Goal: Task Accomplishment & Management: Use online tool/utility

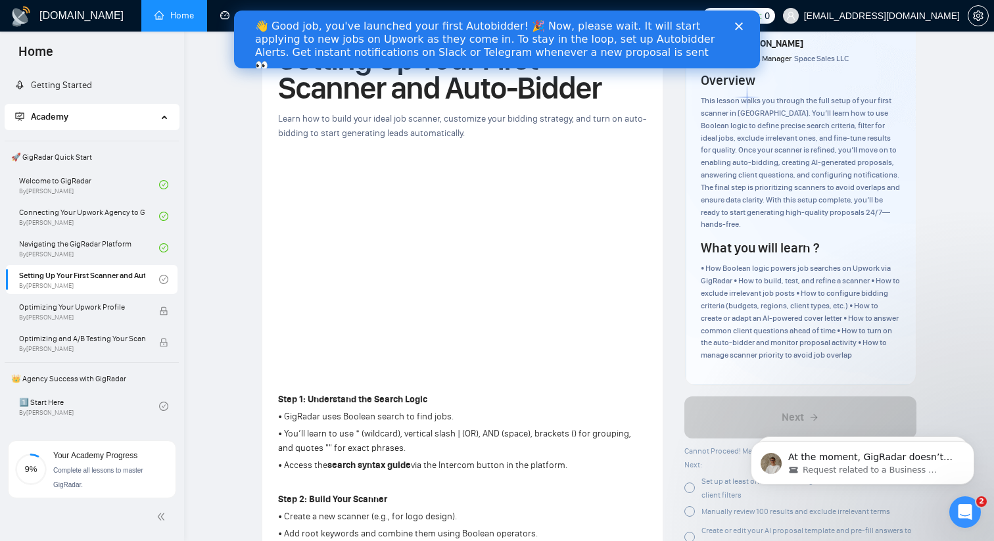
scroll to position [1175, 0]
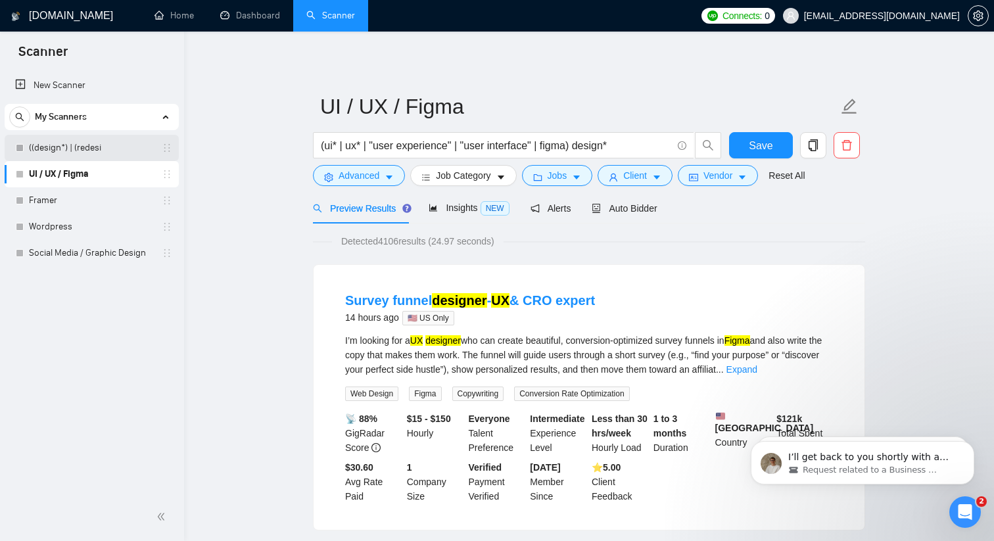
click at [108, 145] on link "((design*) | (redesi" at bounding box center [91, 148] width 125 height 26
click at [769, 149] on span "Save" at bounding box center [761, 145] width 24 height 16
click at [88, 210] on link "Framer" at bounding box center [91, 200] width 125 height 26
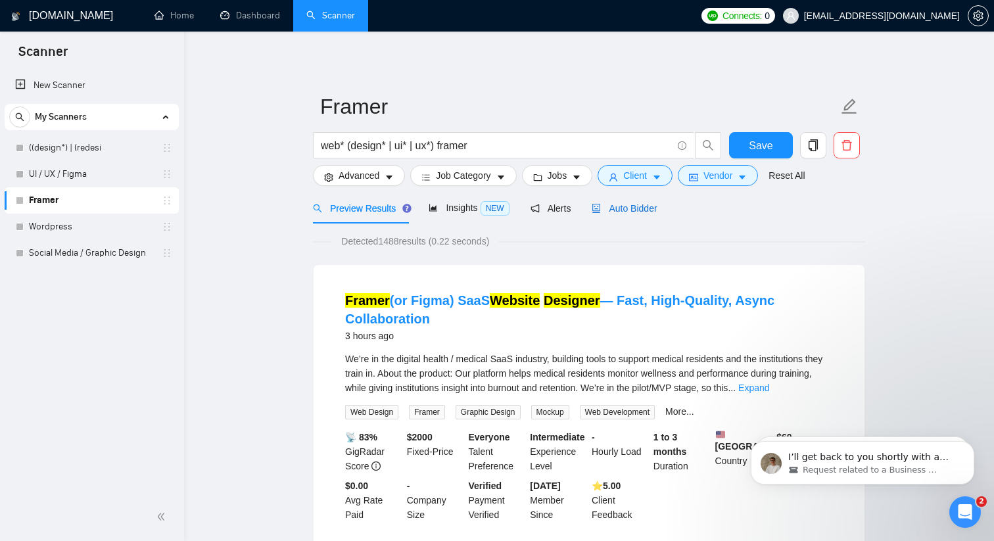
click at [643, 214] on div "Auto Bidder" at bounding box center [624, 208] width 65 height 14
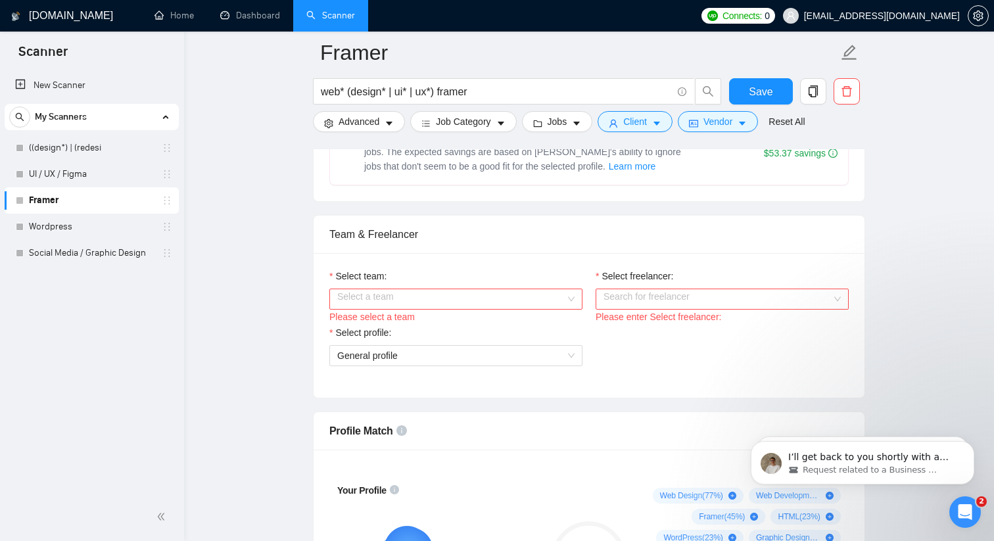
scroll to position [631, 0]
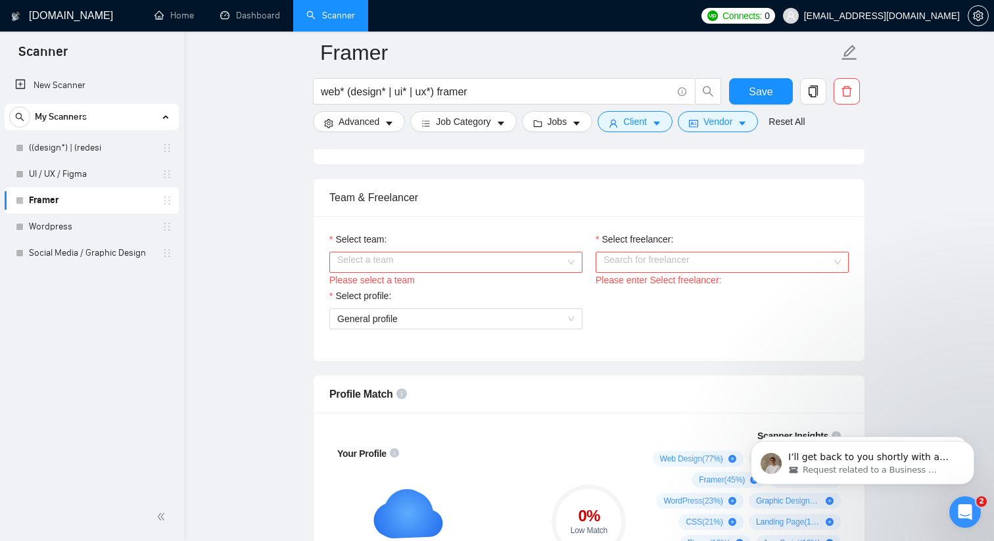
click at [556, 265] on input "Select team:" at bounding box center [451, 263] width 228 height 20
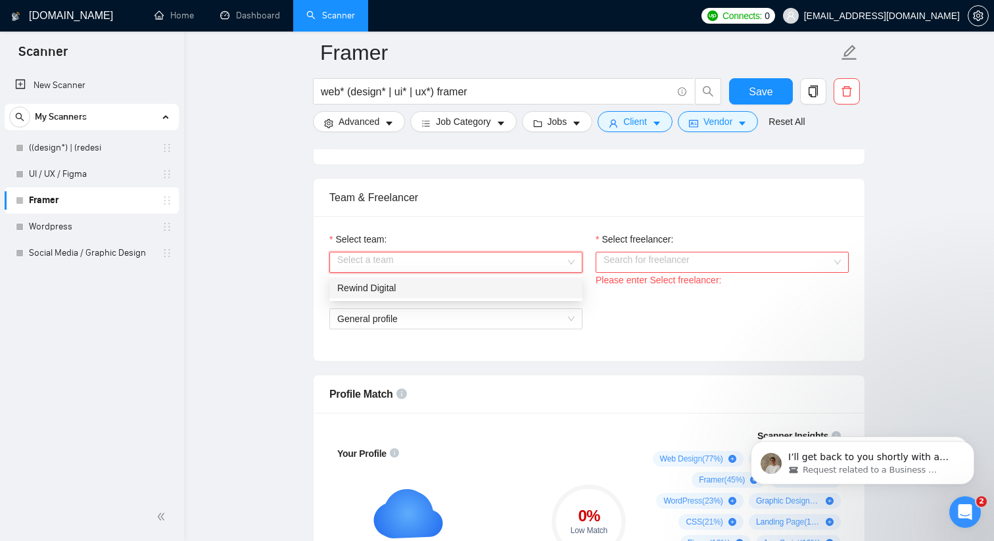
click at [532, 283] on div "Rewind Digital" at bounding box center [455, 288] width 237 height 14
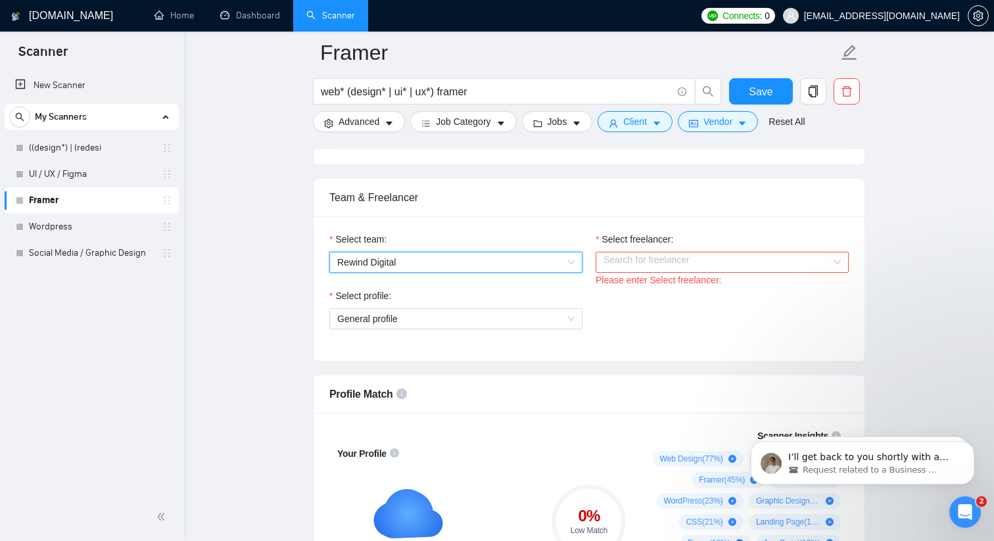
click at [669, 249] on div "Select freelancer:" at bounding box center [722, 242] width 253 height 20
click at [669, 256] on input "Select freelancer:" at bounding box center [718, 263] width 228 height 20
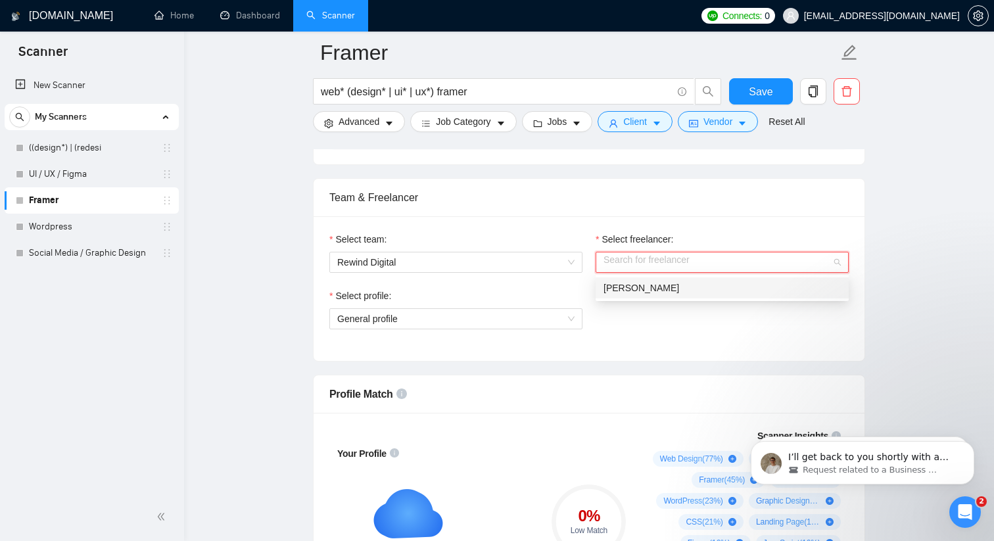
click at [667, 293] on div "Alaina Laird" at bounding box center [722, 288] width 237 height 14
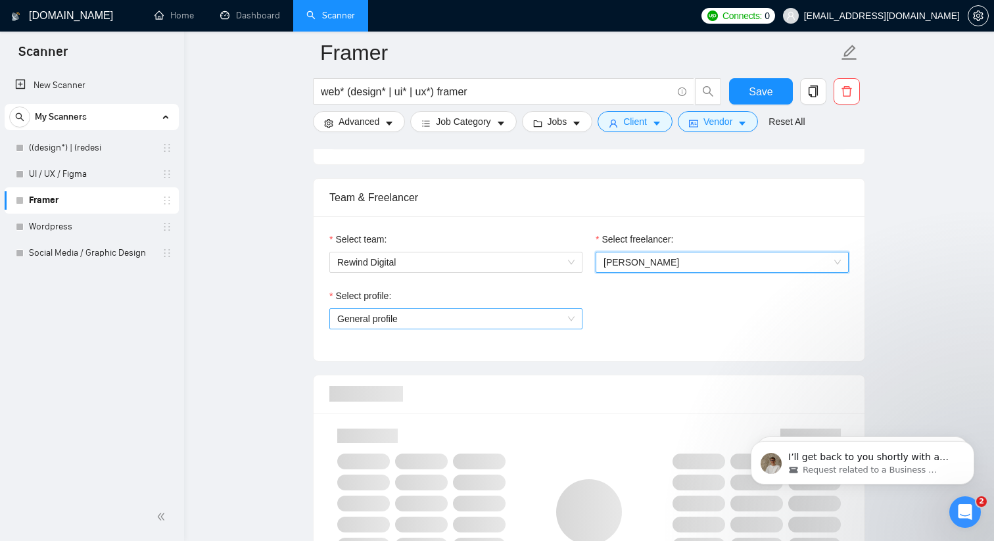
click at [558, 316] on span "General profile" at bounding box center [455, 319] width 237 height 20
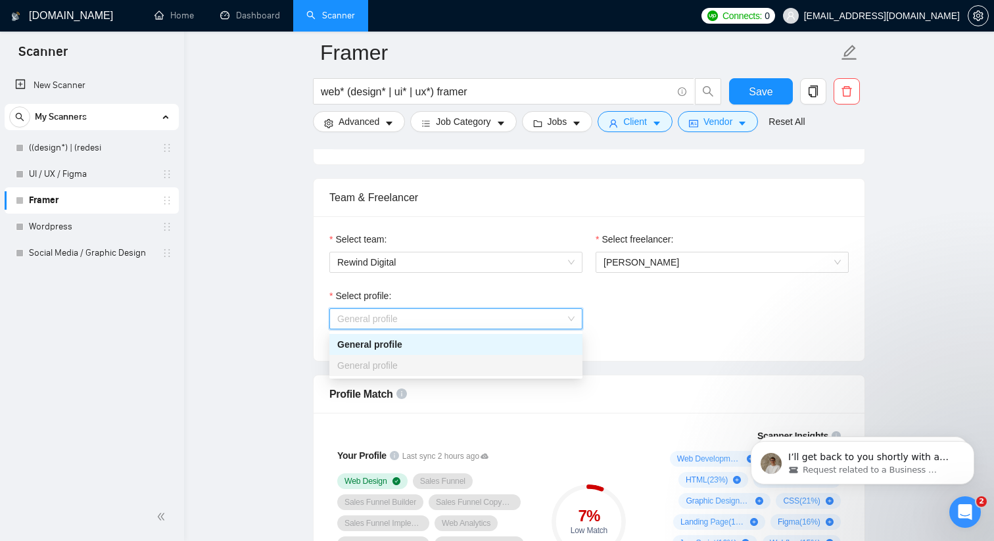
click at [650, 314] on div "Select profile: General profile" at bounding box center [589, 317] width 533 height 57
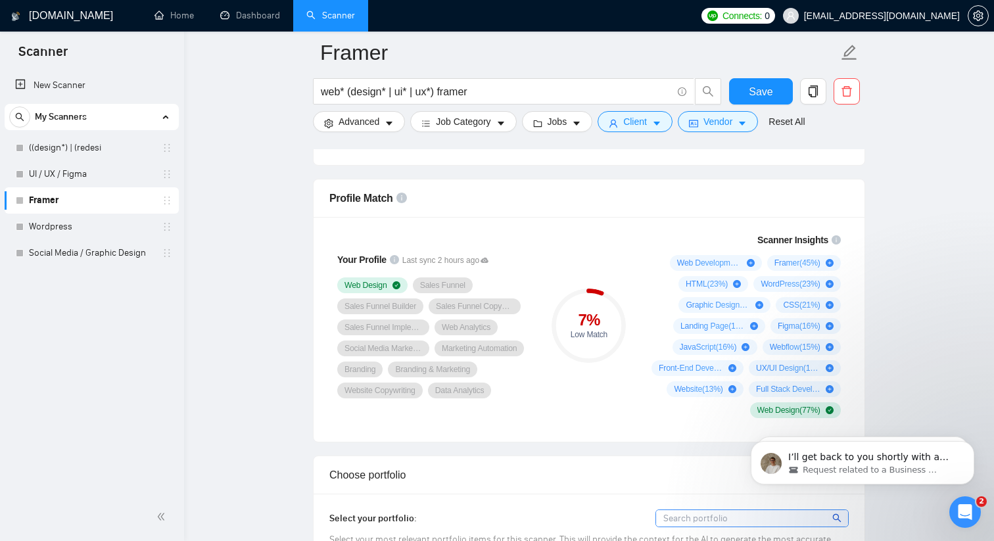
scroll to position [829, 0]
click at [90, 251] on link "Social Media / Graphic Design" at bounding box center [91, 253] width 125 height 26
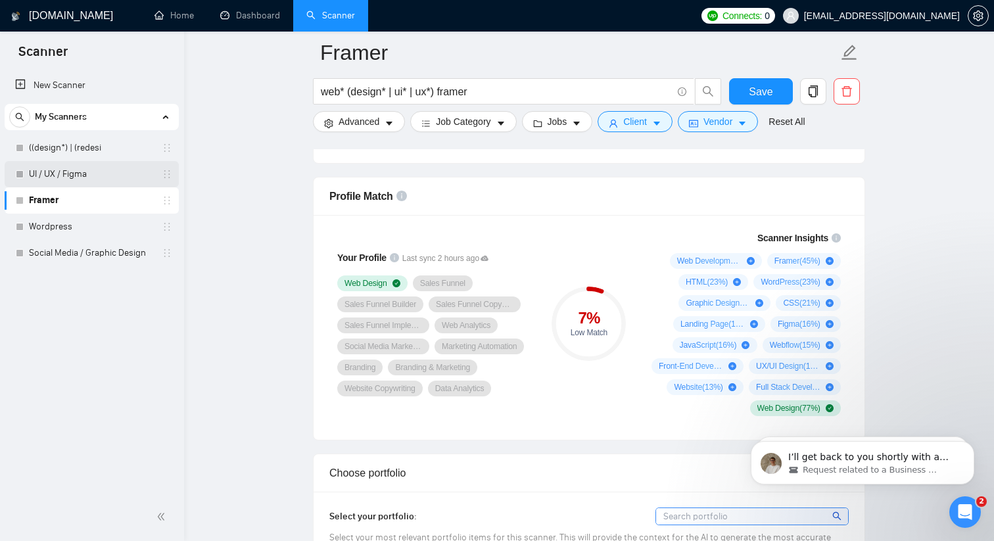
click at [78, 172] on link "UI / UX / Figma" at bounding box center [91, 174] width 125 height 26
click at [76, 142] on link "((design*) | (redesi" at bounding box center [91, 148] width 125 height 26
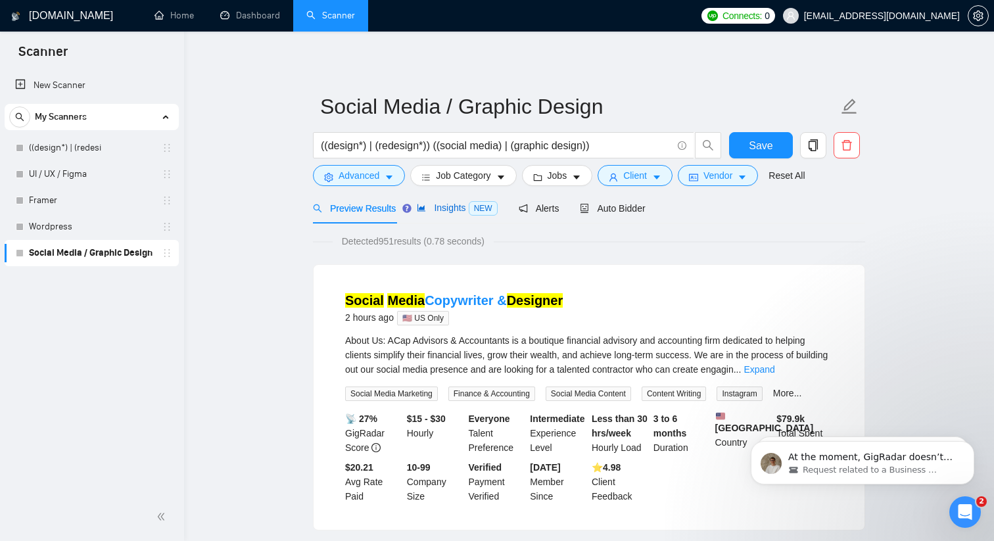
click at [464, 205] on span "Insights NEW" at bounding box center [457, 208] width 80 height 11
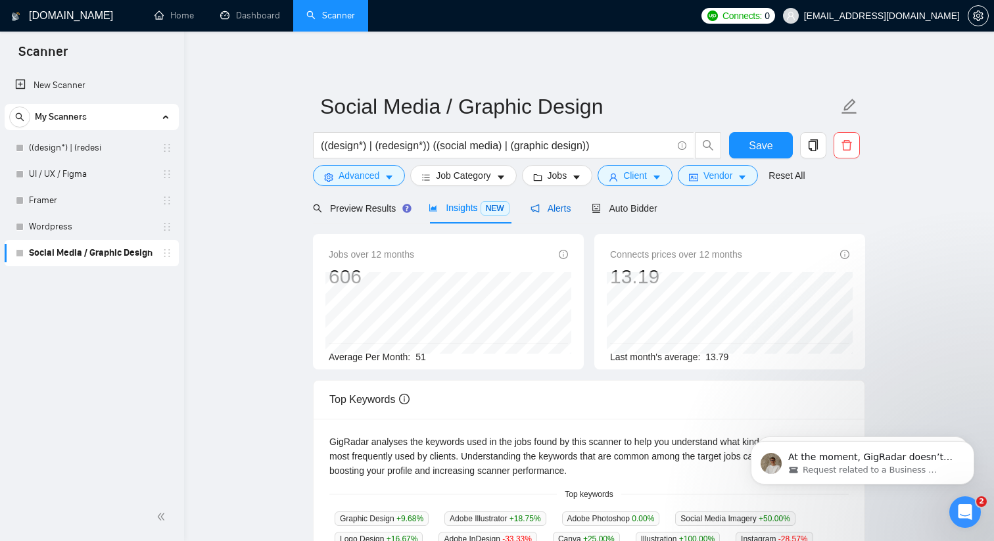
click at [558, 210] on span "Alerts" at bounding box center [551, 208] width 41 height 11
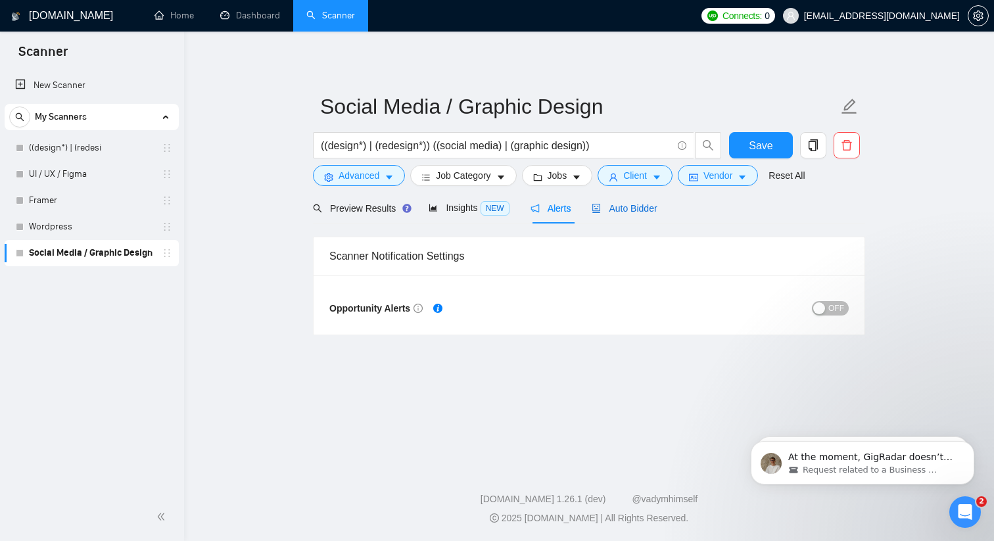
click at [656, 208] on span "Auto Bidder" at bounding box center [624, 208] width 65 height 11
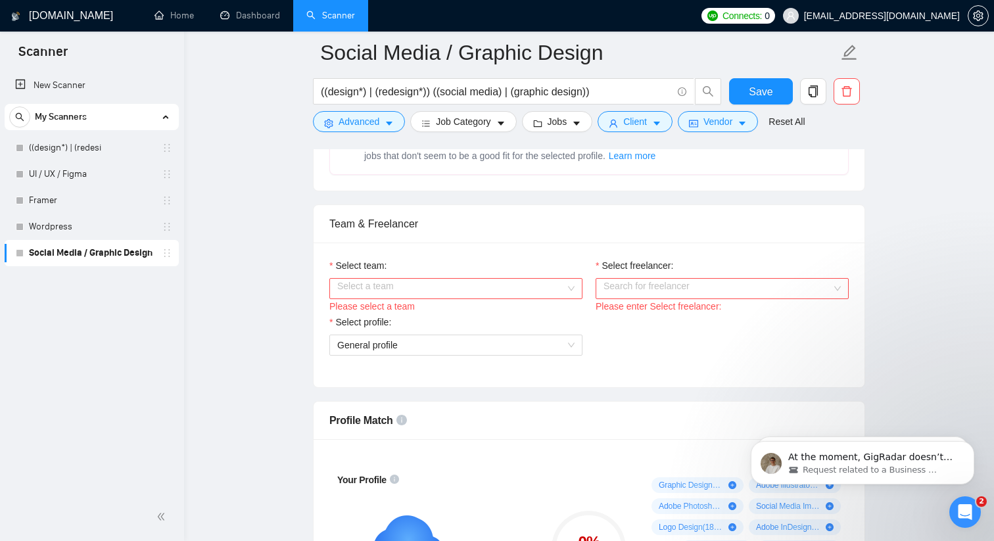
scroll to position [859, 0]
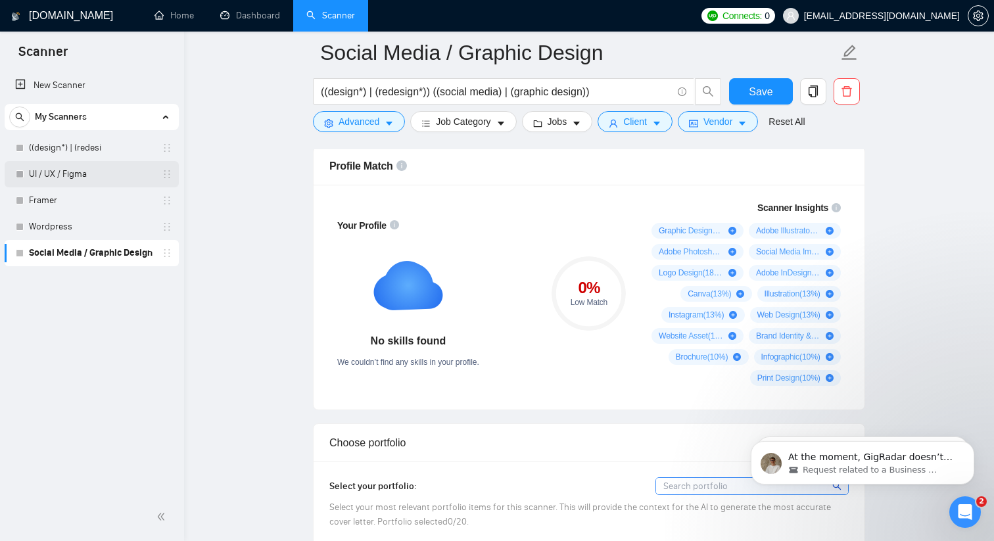
click at [91, 180] on link "UI / UX / Figma" at bounding box center [91, 174] width 125 height 26
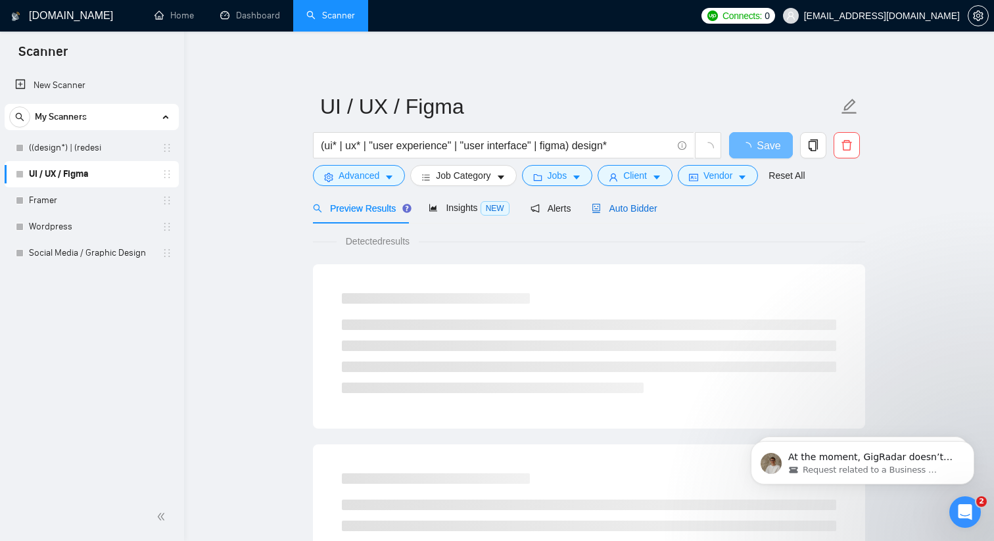
click at [626, 205] on span "Auto Bidder" at bounding box center [624, 208] width 65 height 11
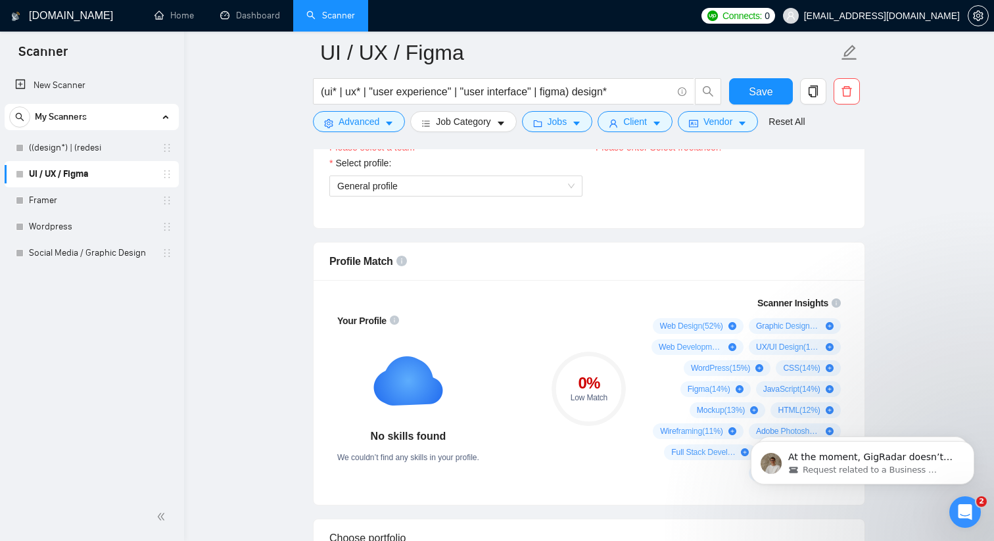
scroll to position [868, 0]
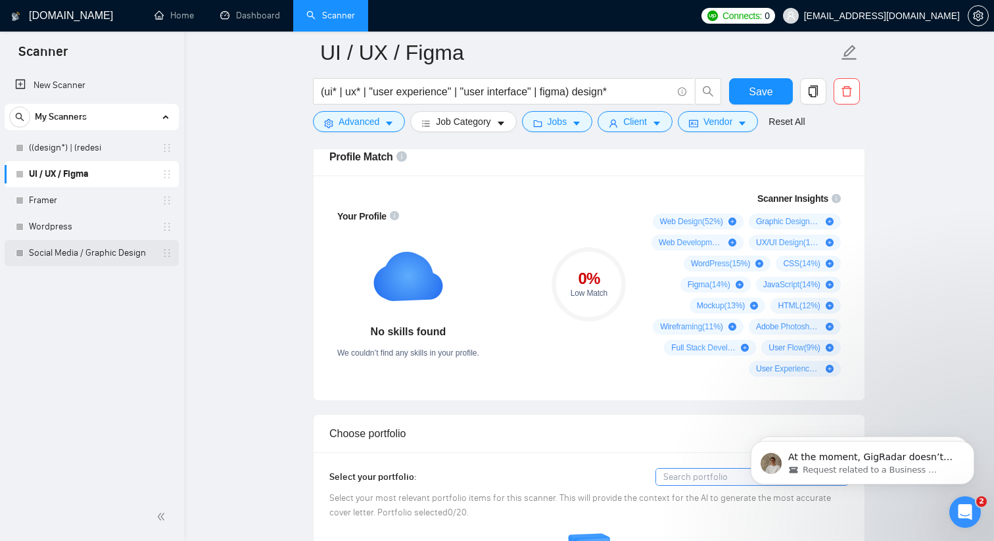
click at [100, 251] on link "Social Media / Graphic Design" at bounding box center [91, 253] width 125 height 26
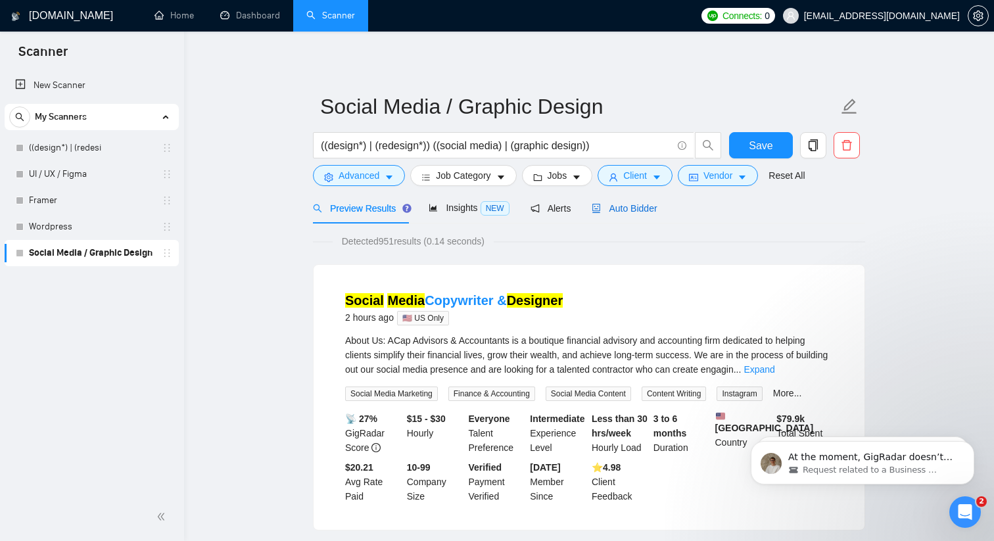
click at [623, 212] on span "Auto Bidder" at bounding box center [624, 208] width 65 height 11
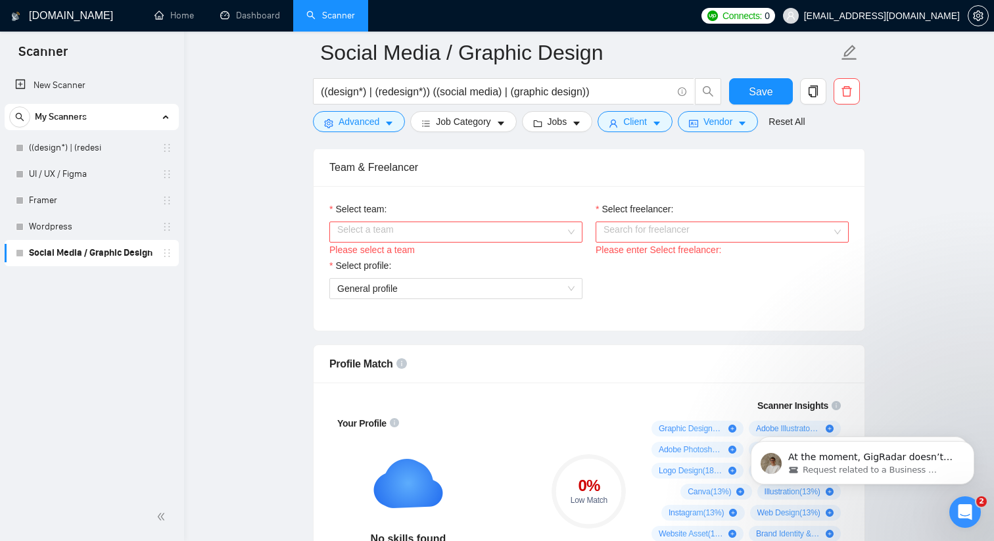
scroll to position [832, 0]
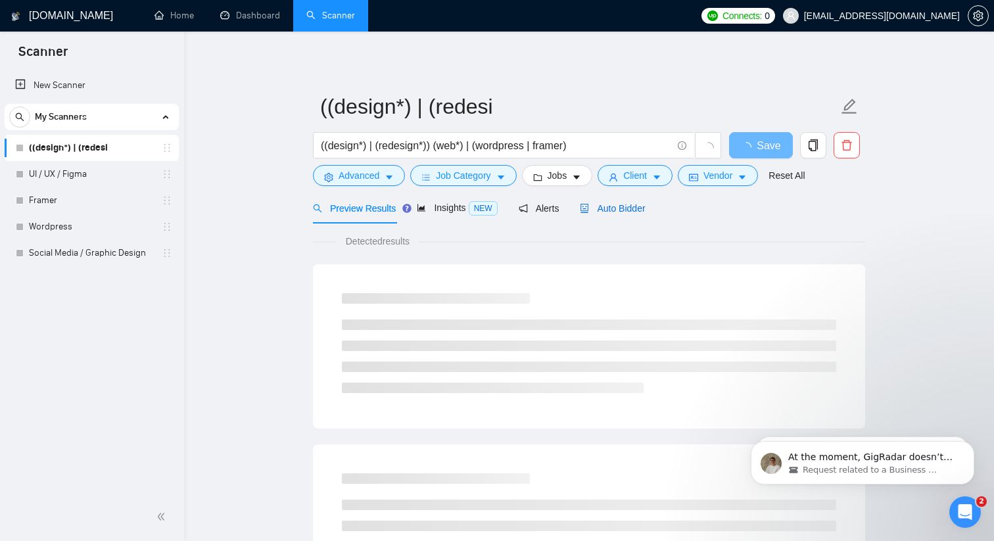
click at [645, 204] on span "Auto Bidder" at bounding box center [612, 208] width 65 height 11
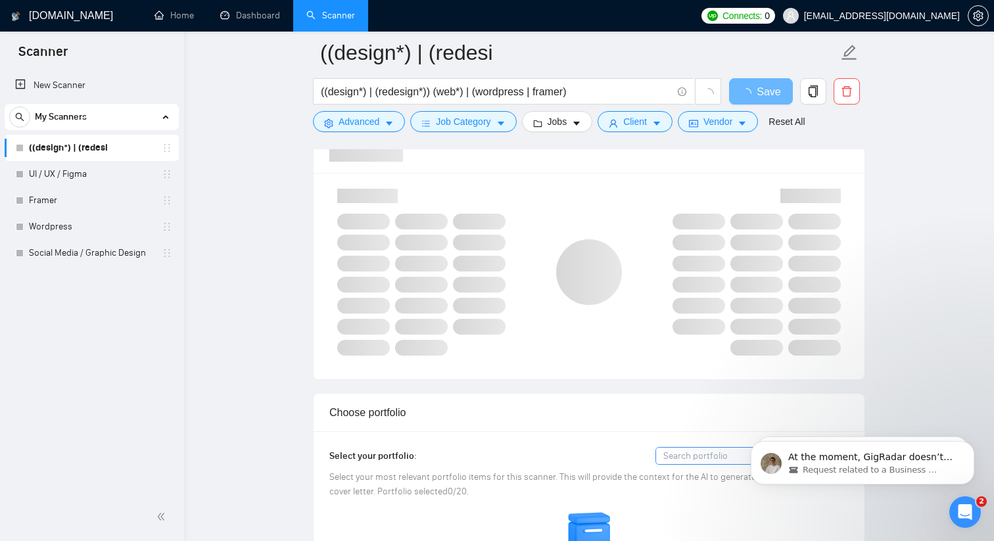
scroll to position [854, 0]
